Goal: Task Accomplishment & Management: Manage account settings

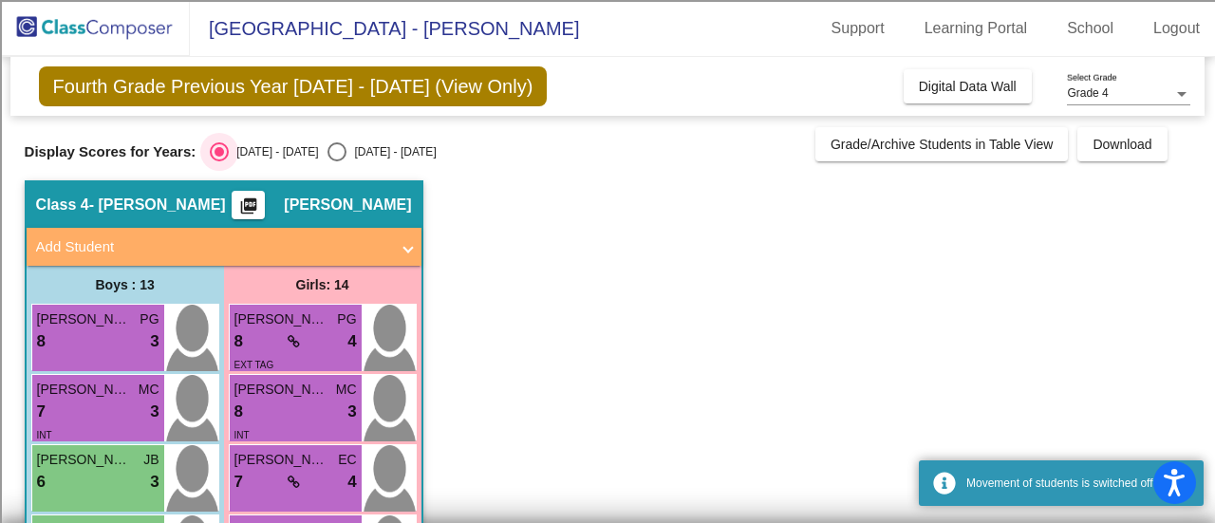
click at [327, 158] on div "Select an option" at bounding box center [336, 151] width 19 height 19
click at [336, 161] on input "[DATE] - [DATE]" at bounding box center [336, 161] width 1 height 1
radio input "true"
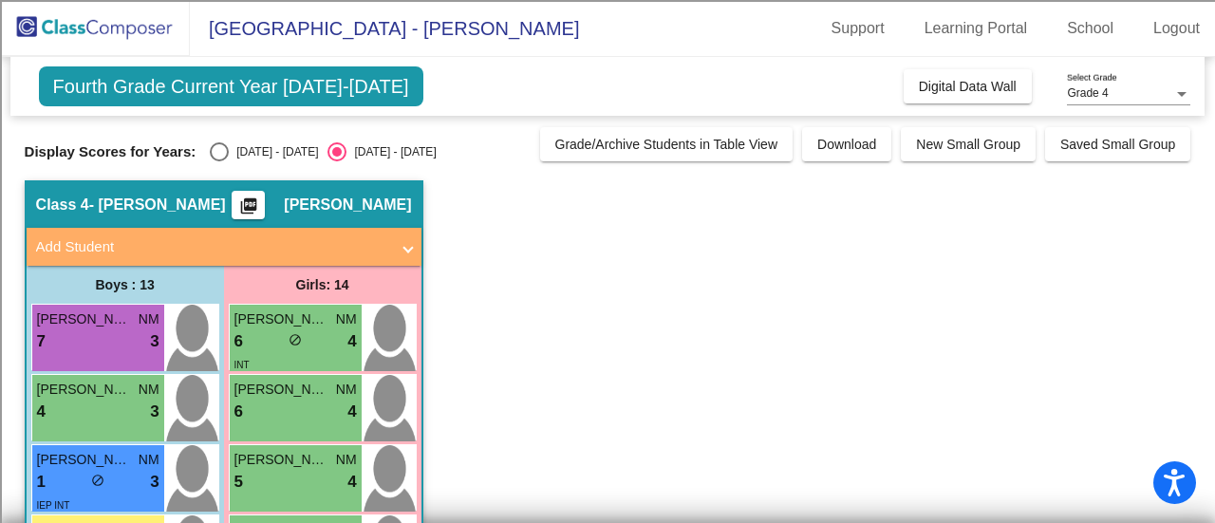
click at [154, 89] on span "Fourth Grade Current Year [DATE]-[DATE]" at bounding box center [231, 86] width 384 height 40
click at [1161, 23] on link "Logout" at bounding box center [1176, 28] width 77 height 30
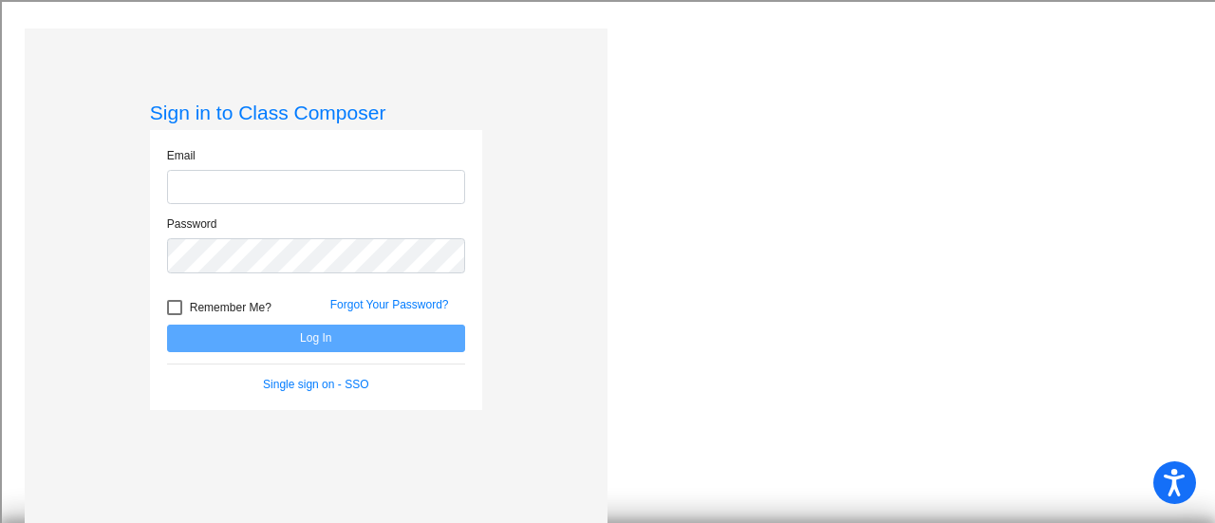
type input "[EMAIL_ADDRESS][DOMAIN_NAME]"
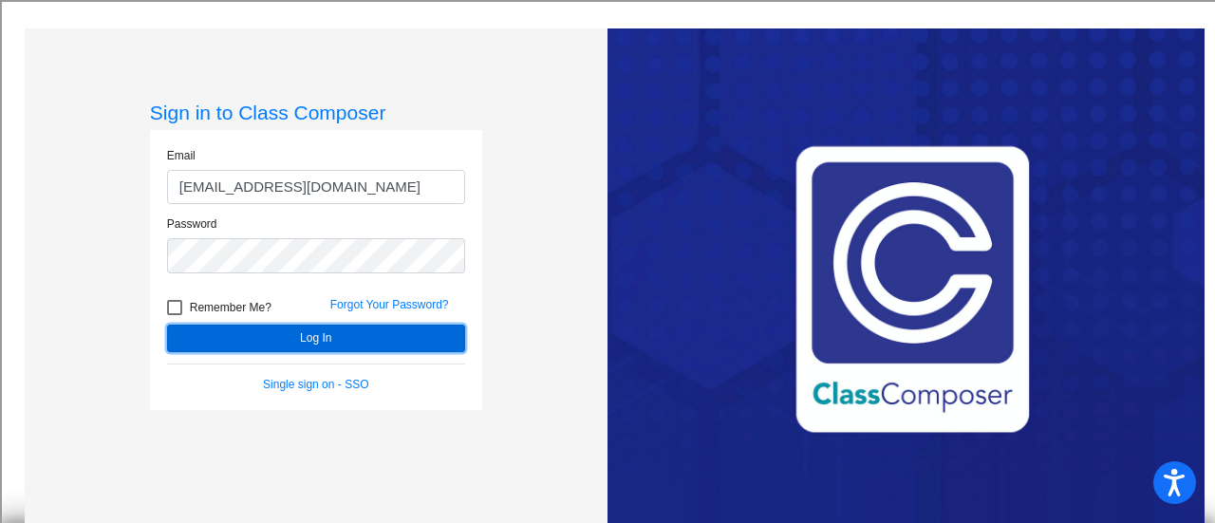
click at [361, 337] on button "Log In" at bounding box center [316, 339] width 298 height 28
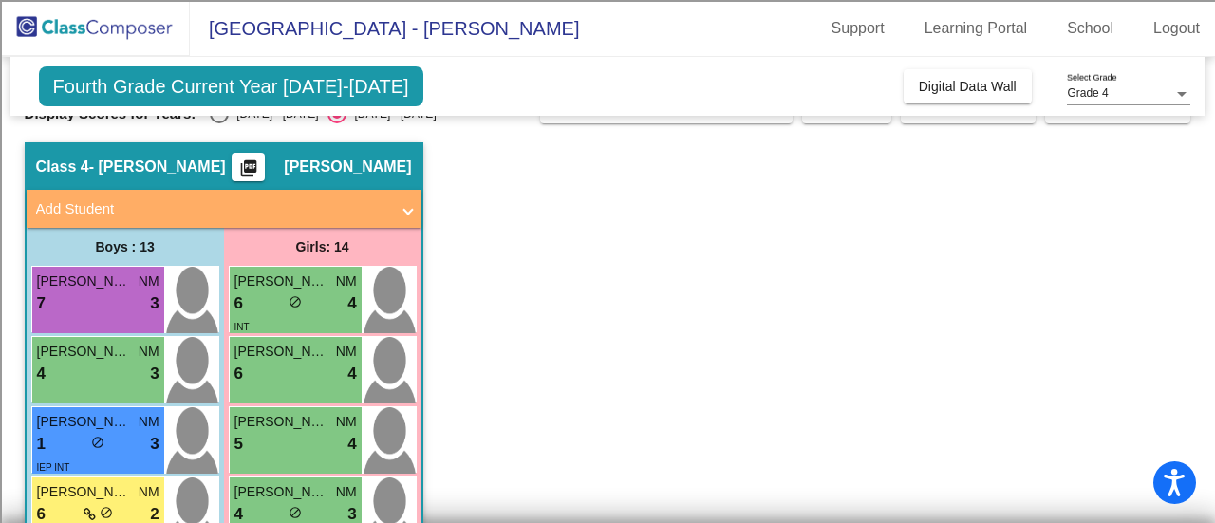
scroll to position [38, 0]
click at [1184, 23] on link "Logout" at bounding box center [1176, 28] width 77 height 30
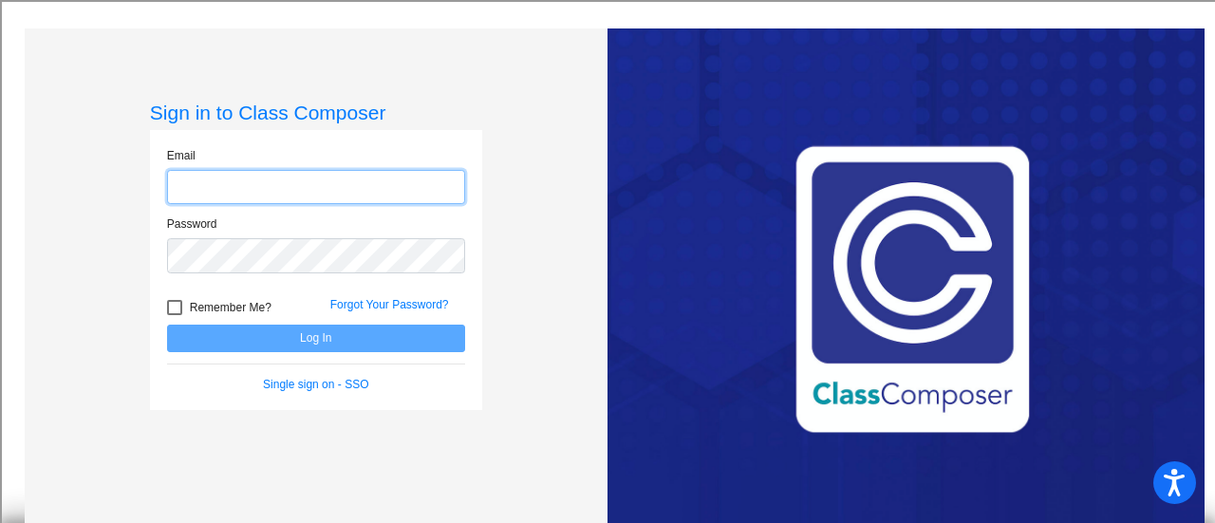
type input "[EMAIL_ADDRESS][DOMAIN_NAME]"
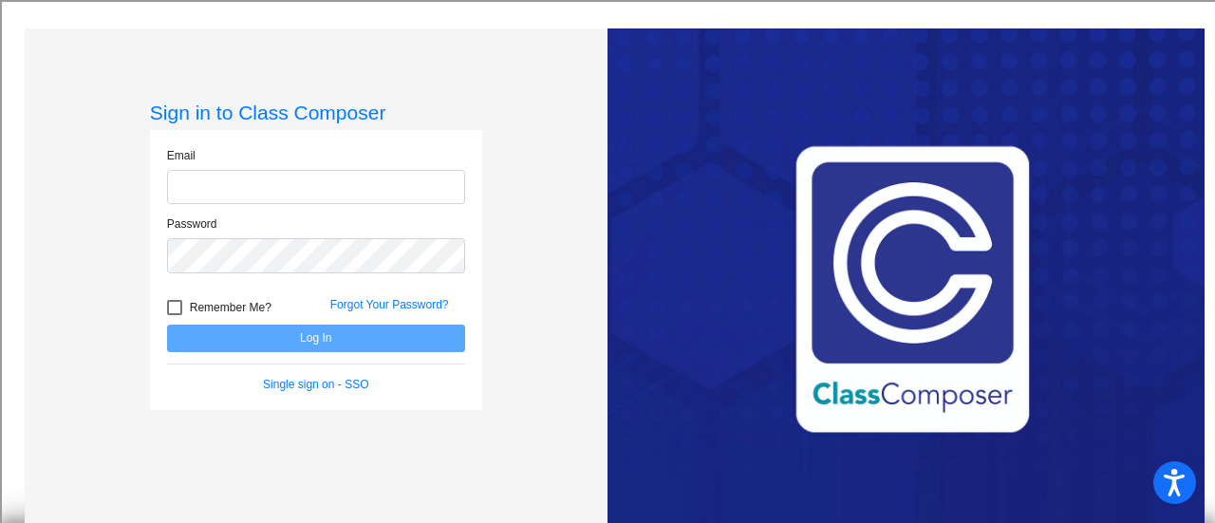
type input "[EMAIL_ADDRESS][DOMAIN_NAME]"
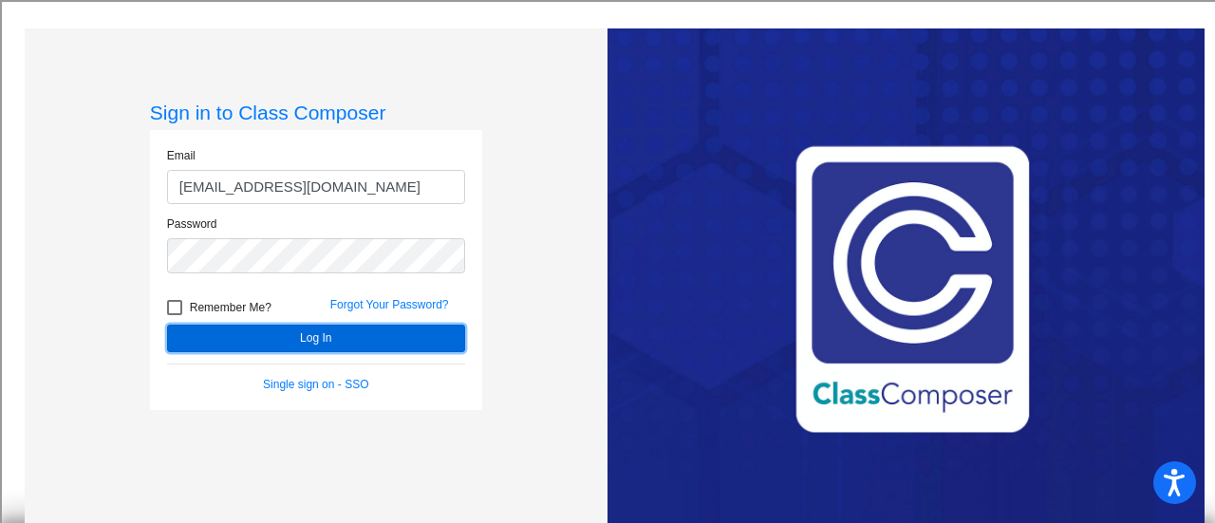
click at [315, 334] on button "Log In" at bounding box center [316, 339] width 298 height 28
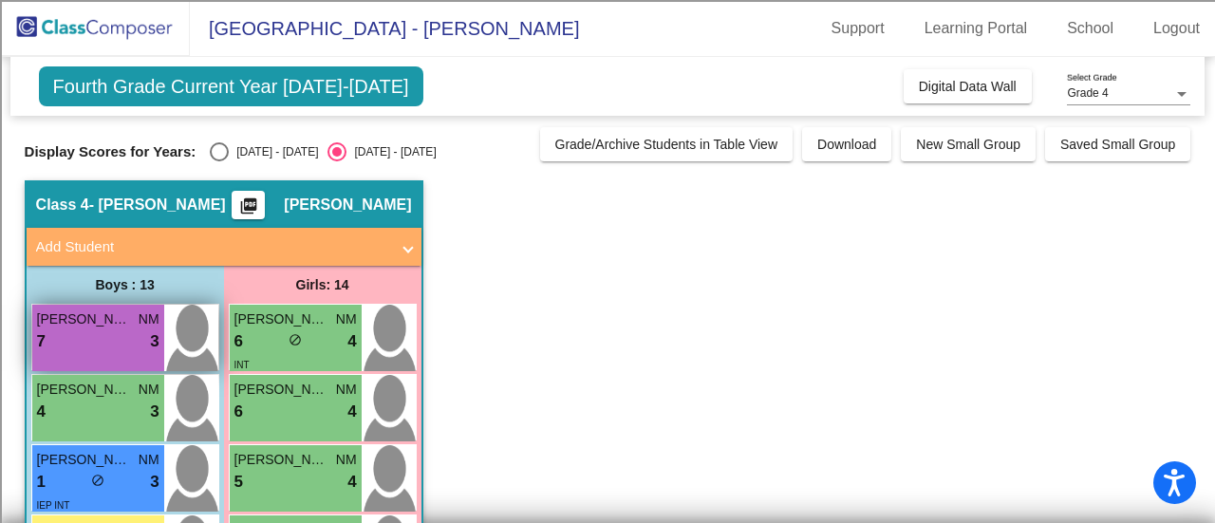
click at [115, 348] on div "7 lock do_not_disturb_alt 3" at bounding box center [98, 341] width 122 height 25
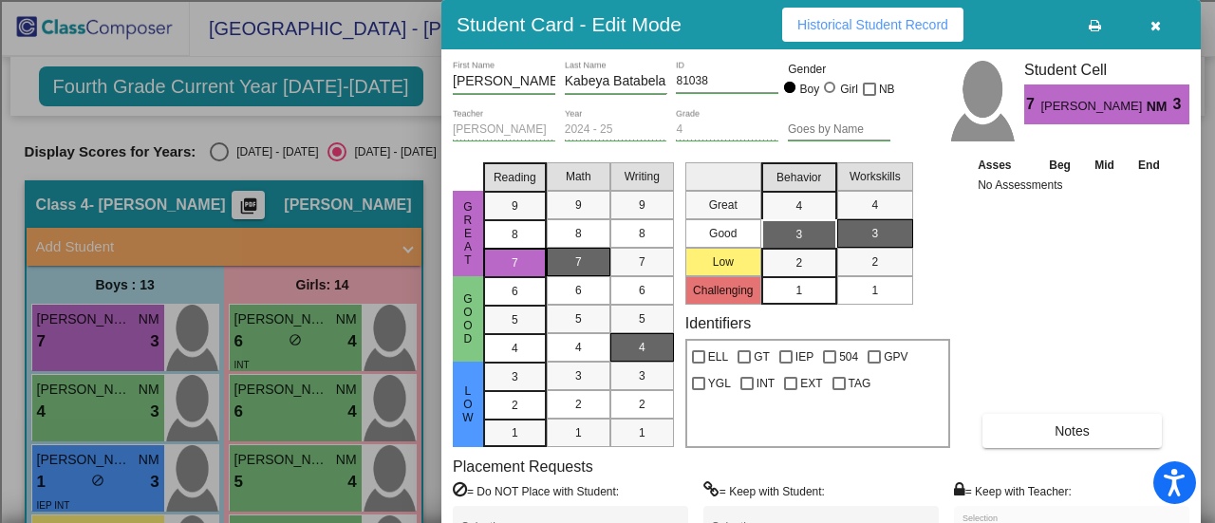
click at [1157, 37] on button "button" at bounding box center [1155, 25] width 61 height 34
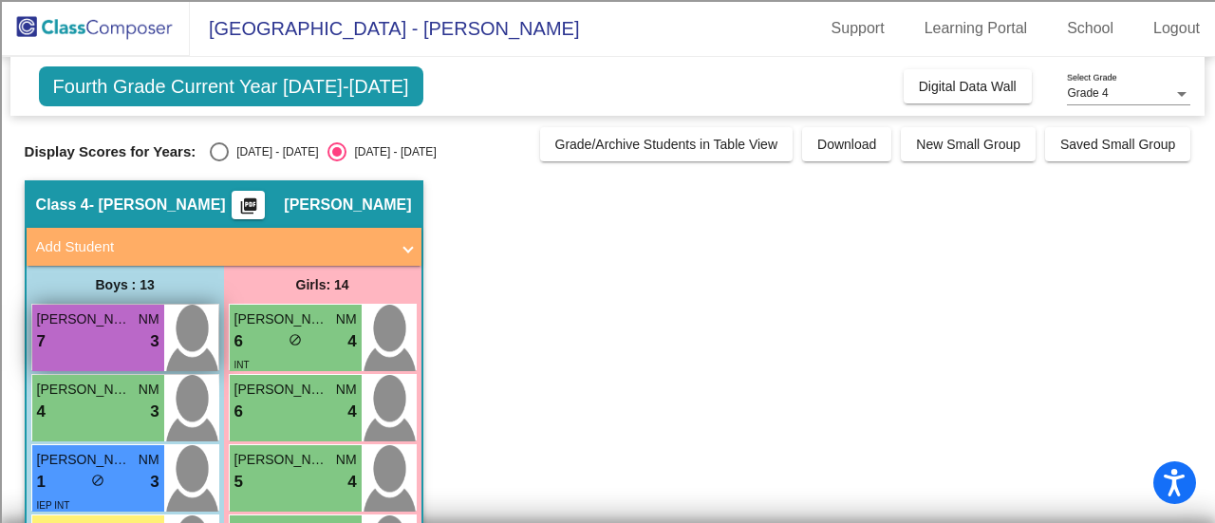
click at [118, 329] on div "7 lock do_not_disturb_alt 3" at bounding box center [98, 341] width 122 height 25
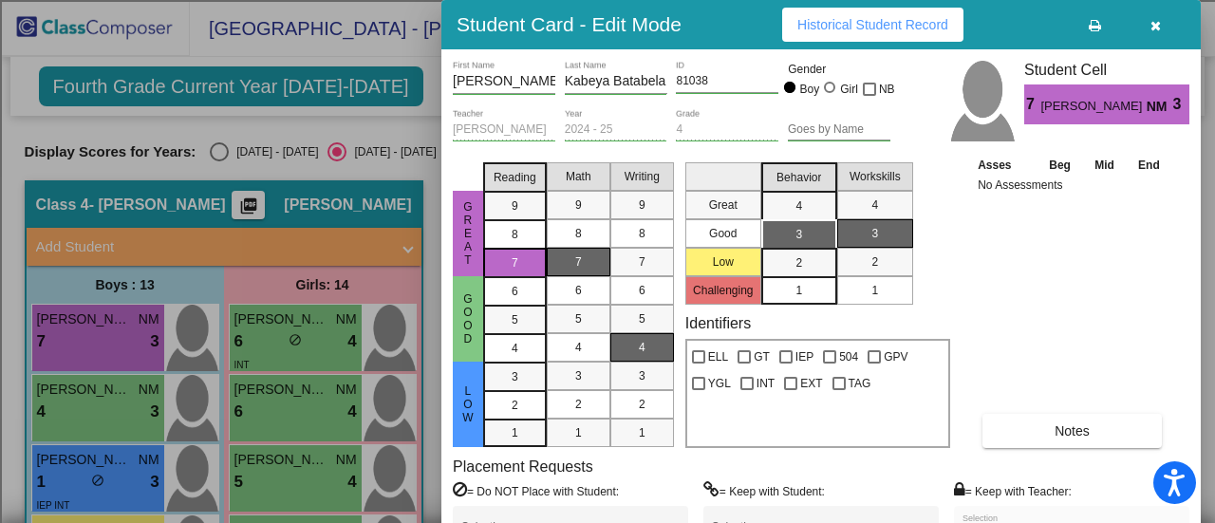
click at [882, 29] on span "Historical Student Record" at bounding box center [872, 24] width 151 height 15
click at [1154, 36] on button "button" at bounding box center [1155, 25] width 61 height 34
